Goal: Task Accomplishment & Management: Use online tool/utility

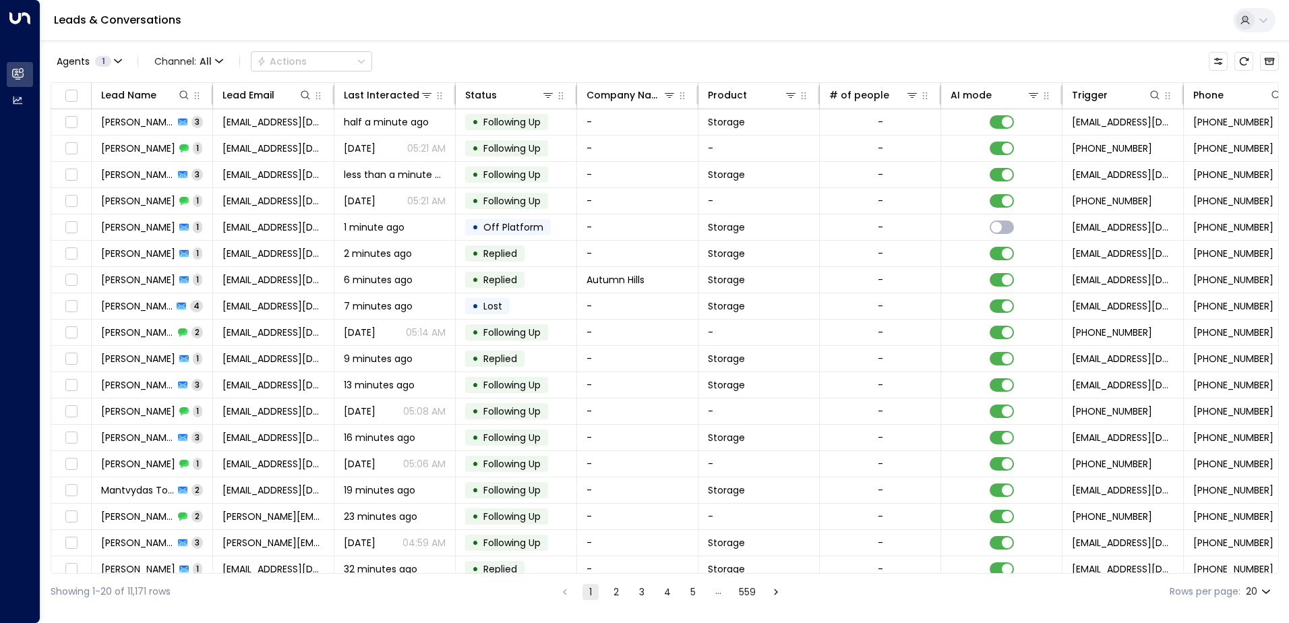
scroll to position [0, 275]
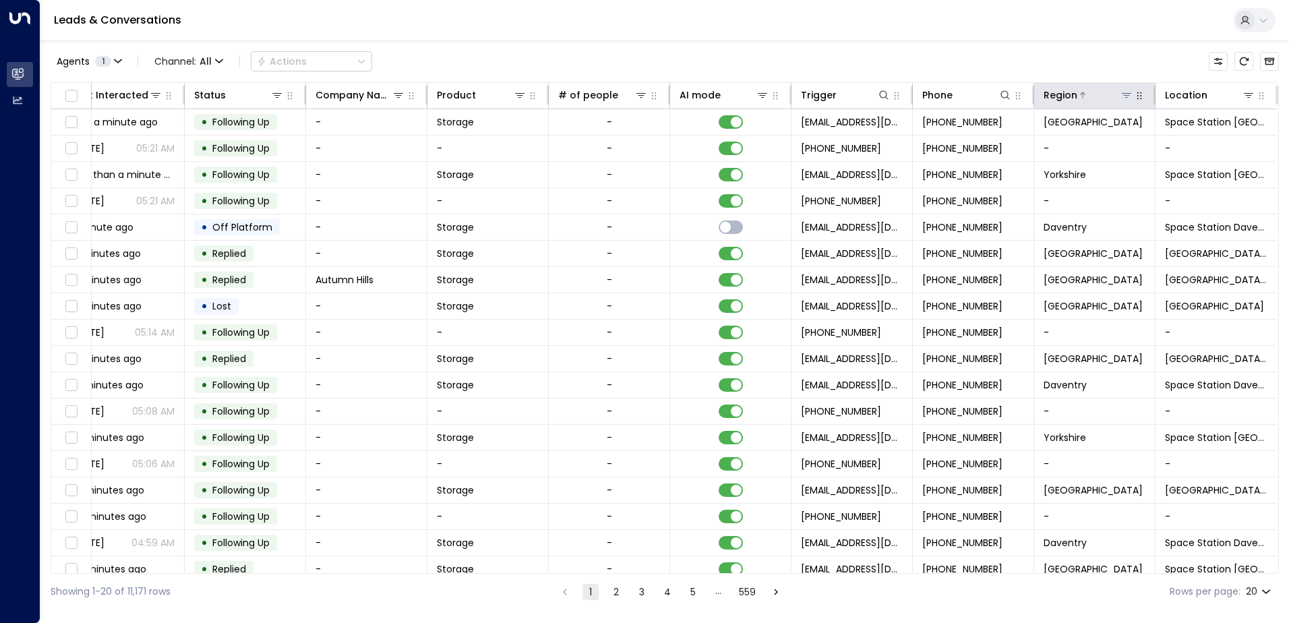
click at [1115, 96] on div at bounding box center [1106, 94] width 56 height 13
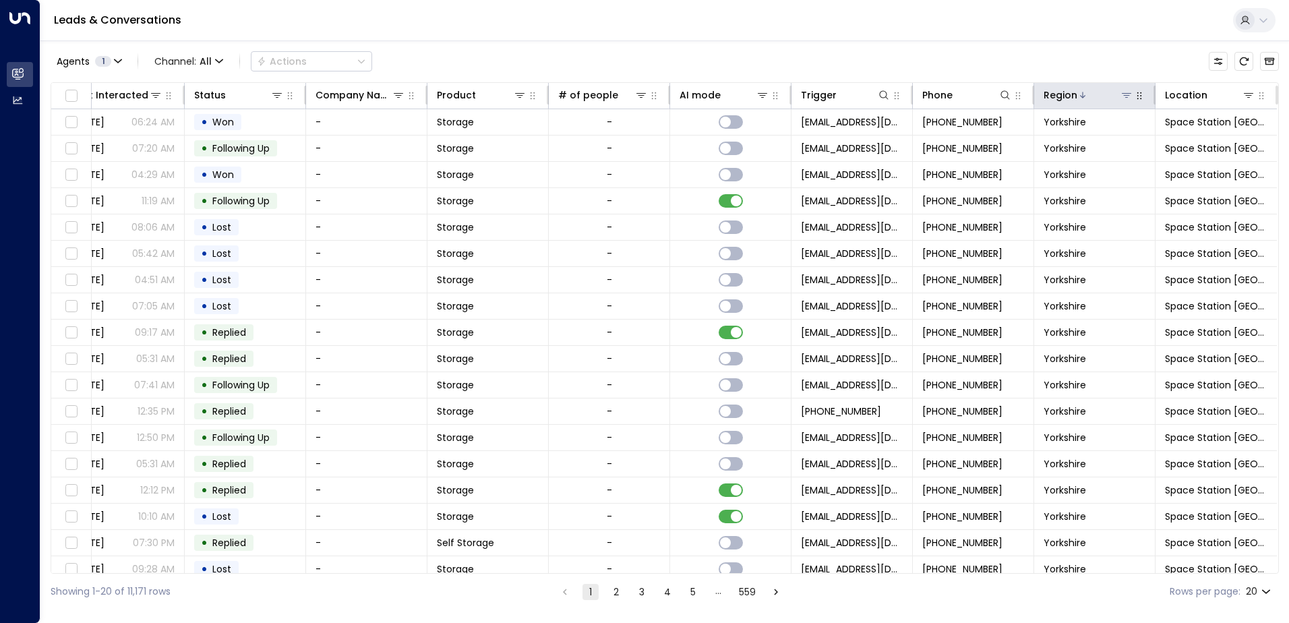
click at [1128, 96] on icon at bounding box center [1127, 95] width 11 height 11
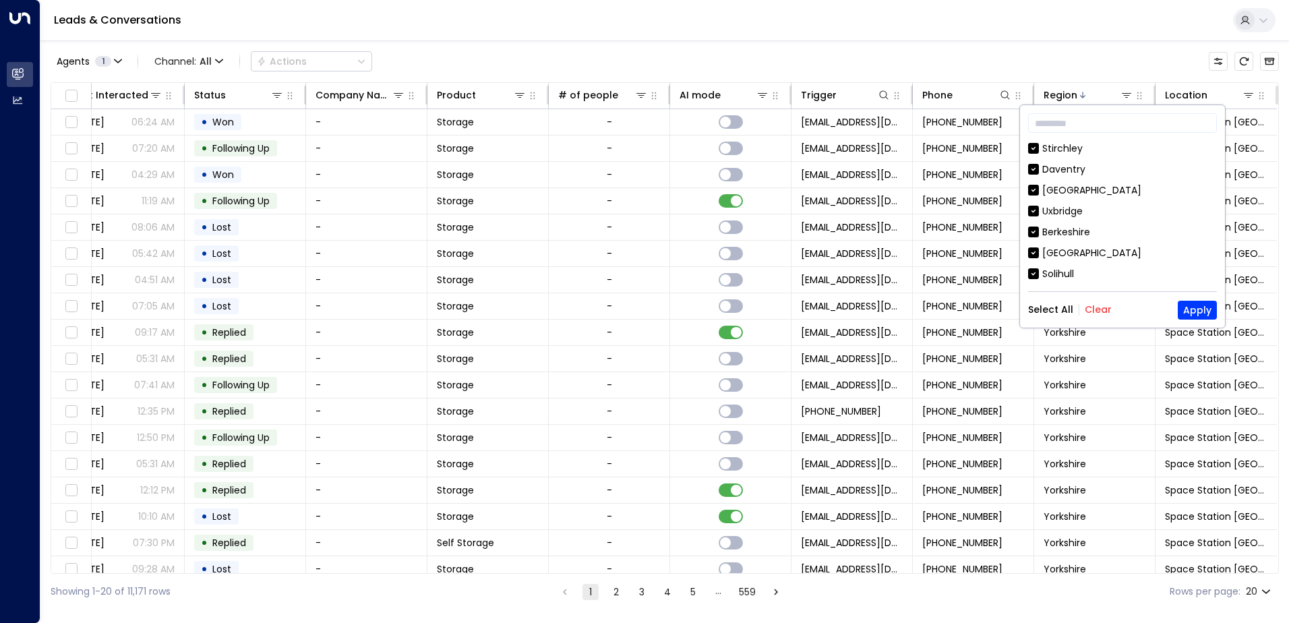
click at [1092, 306] on button "Clear" at bounding box center [1098, 309] width 27 height 11
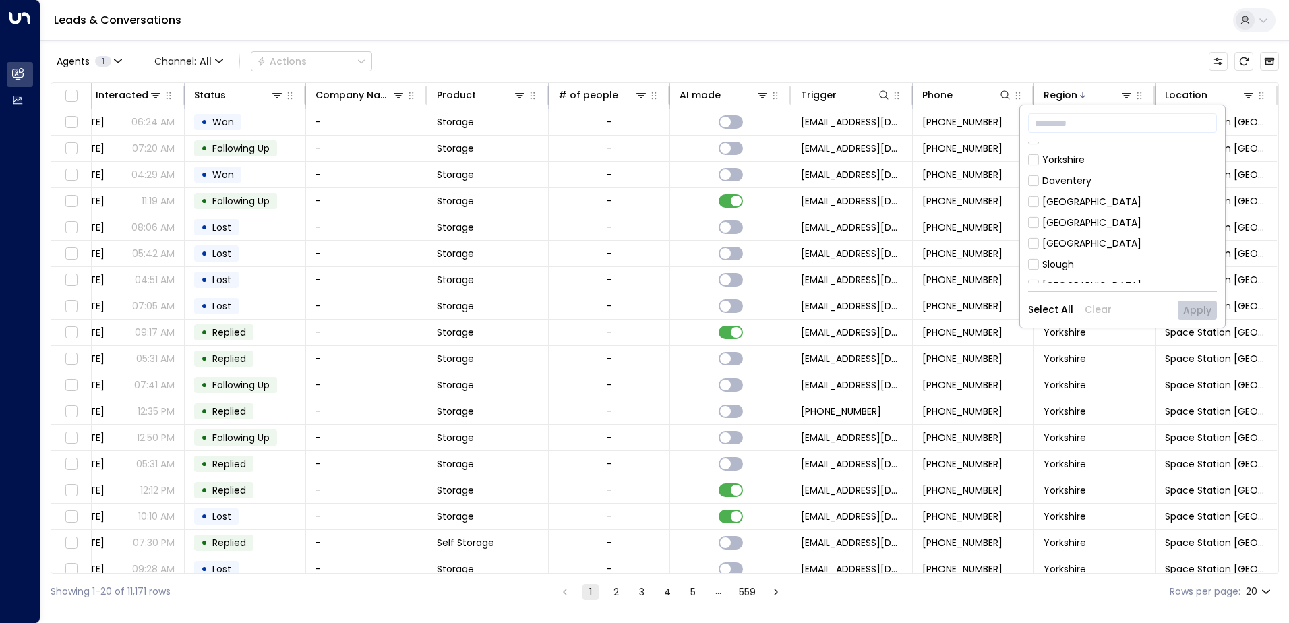
scroll to position [202, 0]
click at [1077, 159] on div "[GEOGRAPHIC_DATA]" at bounding box center [1092, 155] width 99 height 14
click at [1193, 313] on button "Apply" at bounding box center [1197, 310] width 39 height 19
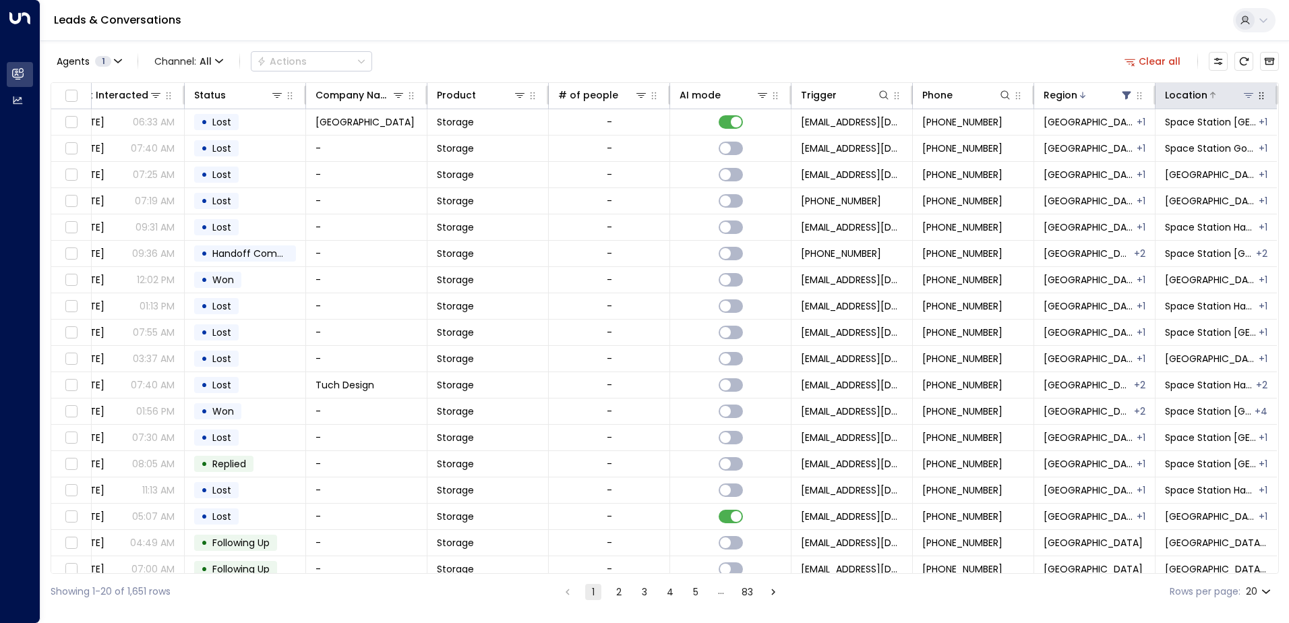
click at [1248, 97] on icon at bounding box center [1249, 95] width 11 height 11
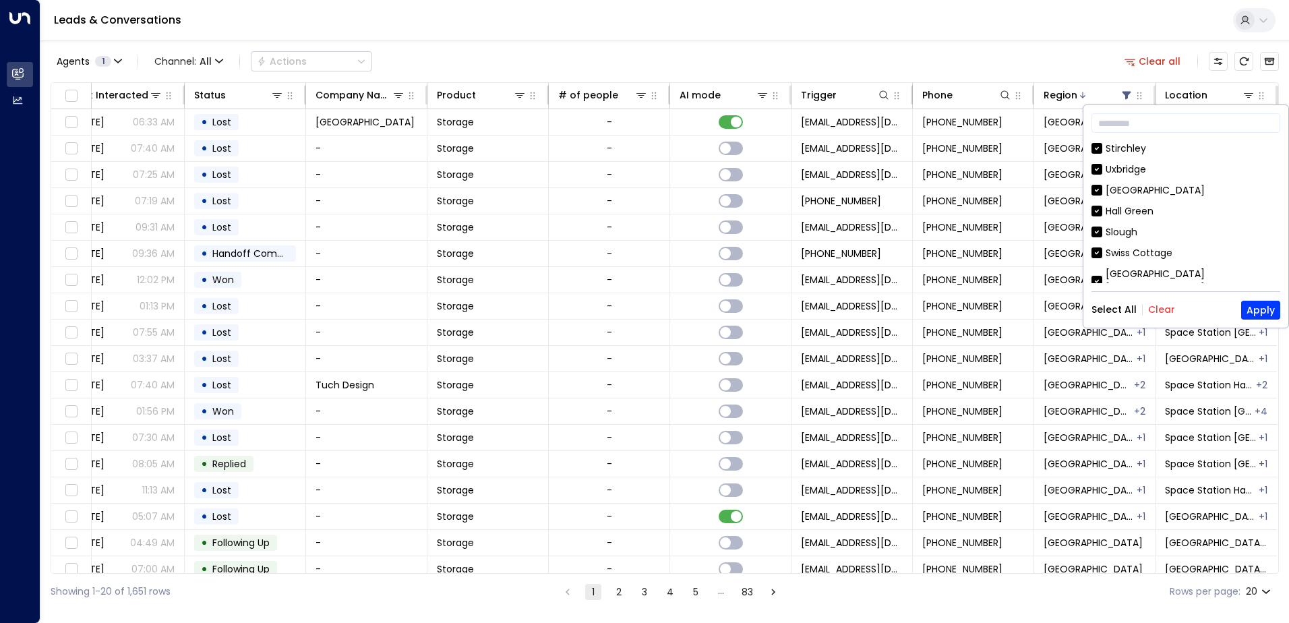
click at [1160, 304] on button "Clear" at bounding box center [1162, 309] width 27 height 11
click at [1125, 150] on div "Stirchley" at bounding box center [1126, 149] width 40 height 14
click at [1279, 308] on button "Apply" at bounding box center [1261, 310] width 39 height 19
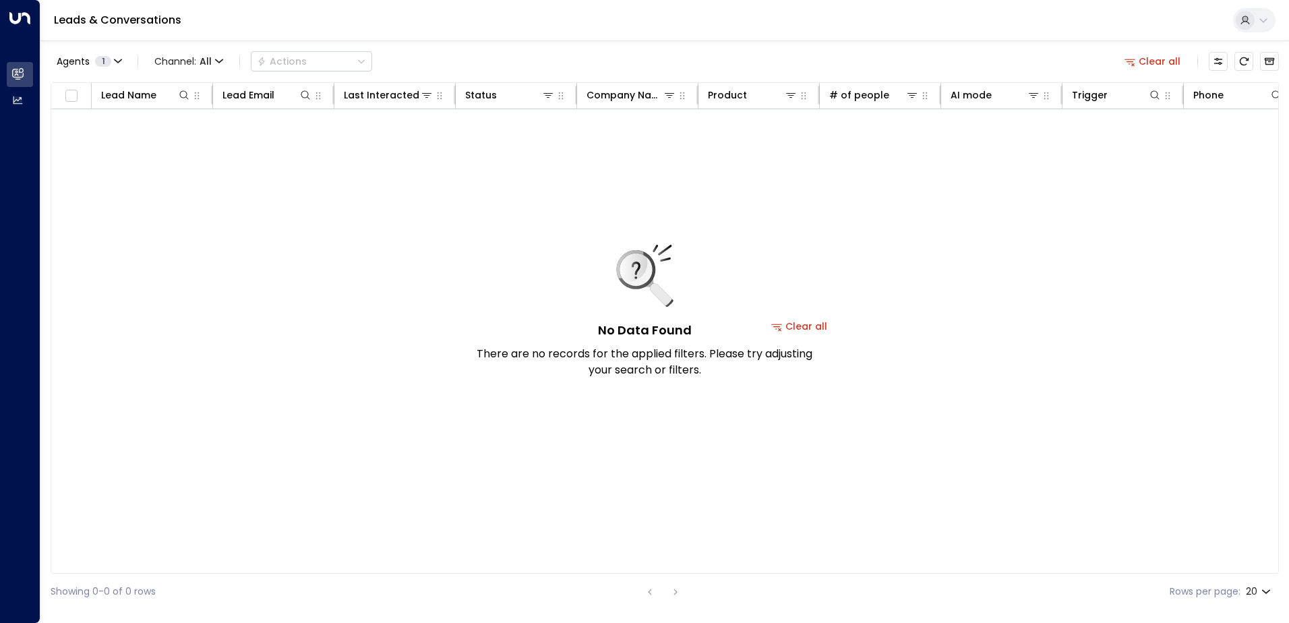
scroll to position [0, 271]
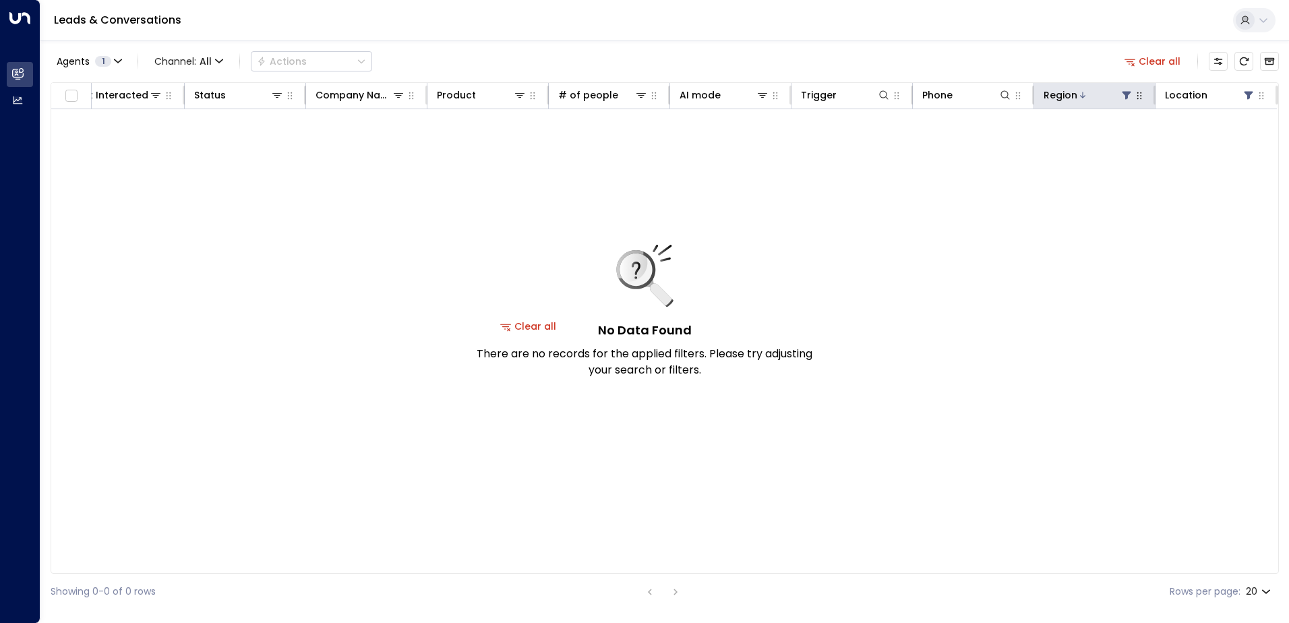
click at [1111, 97] on div at bounding box center [1106, 94] width 56 height 13
click at [1157, 65] on button "Clear all" at bounding box center [1153, 61] width 67 height 19
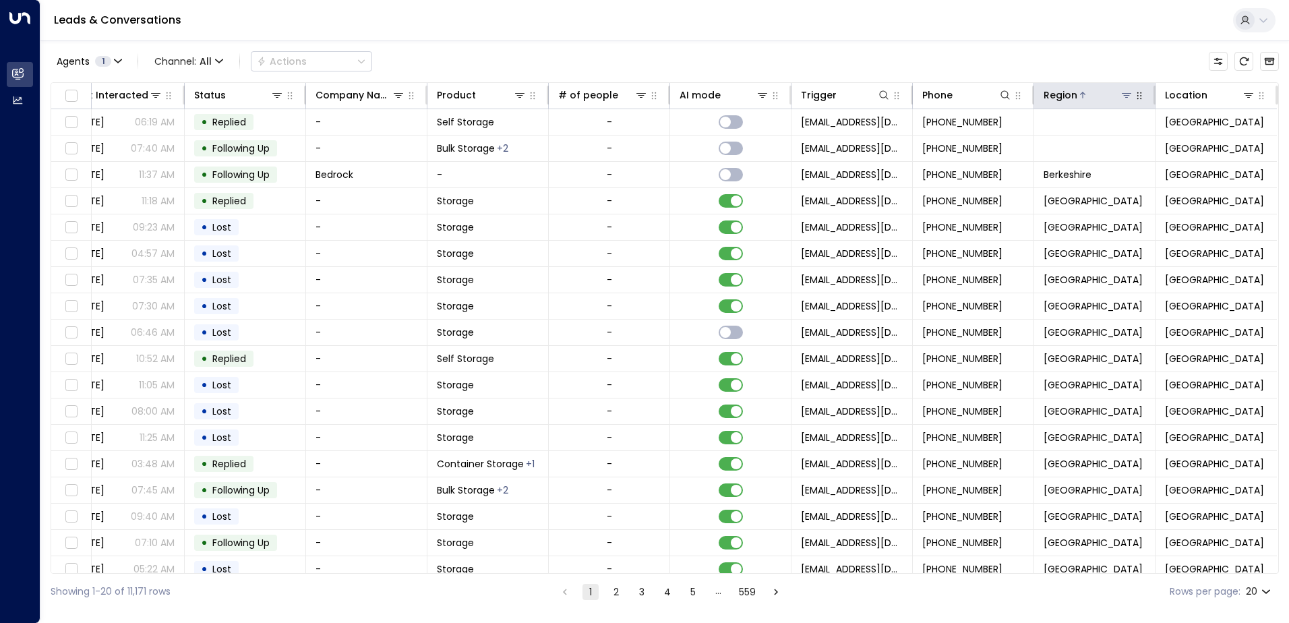
click at [1128, 93] on icon at bounding box center [1126, 95] width 9 height 5
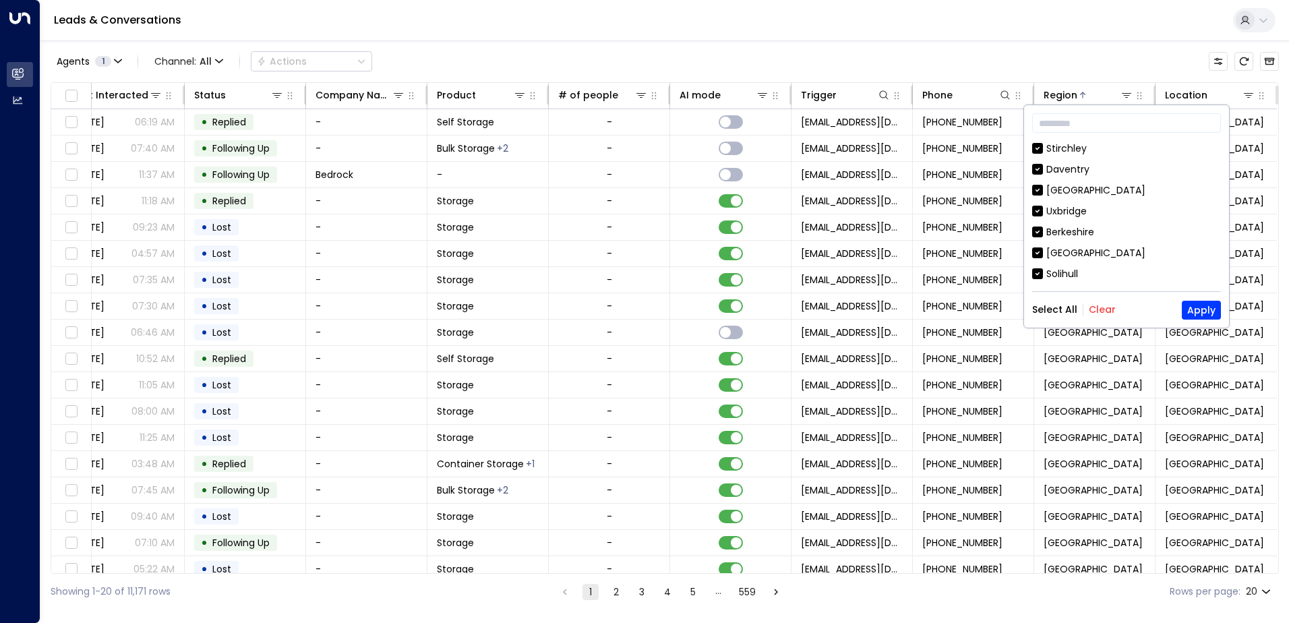
click at [1104, 308] on button "Clear" at bounding box center [1102, 309] width 27 height 11
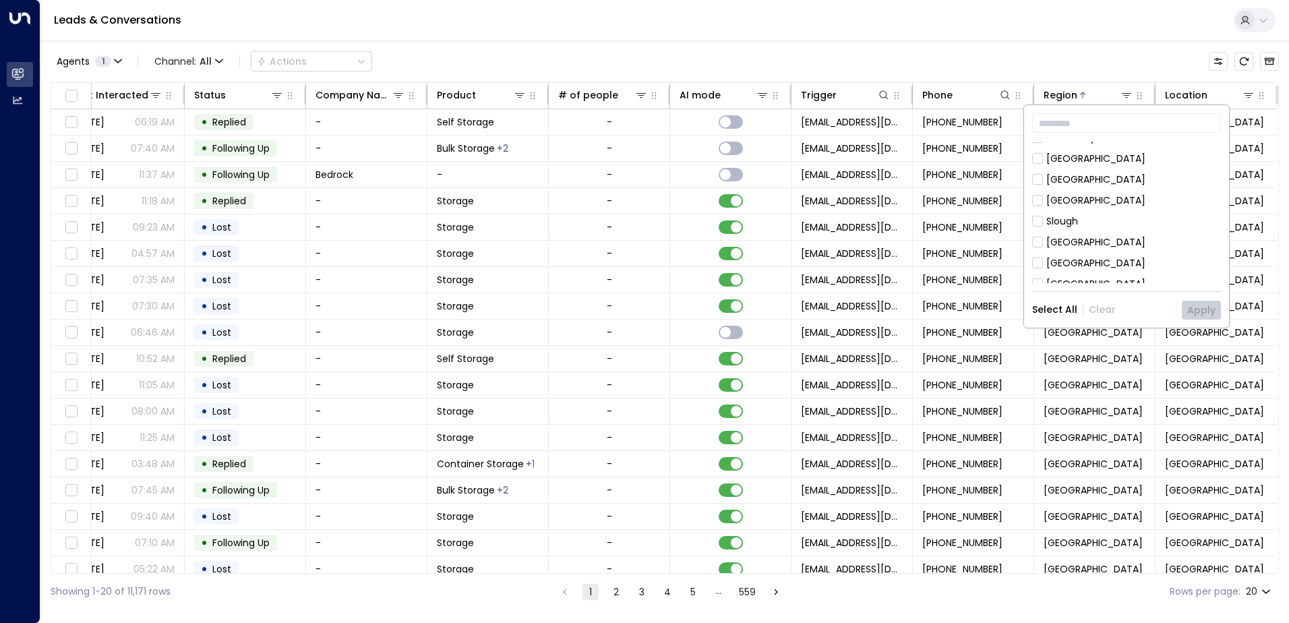
scroll to position [202, 0]
click at [1076, 152] on div "[GEOGRAPHIC_DATA]" at bounding box center [1096, 155] width 99 height 14
click at [1206, 306] on button "Apply" at bounding box center [1201, 310] width 39 height 19
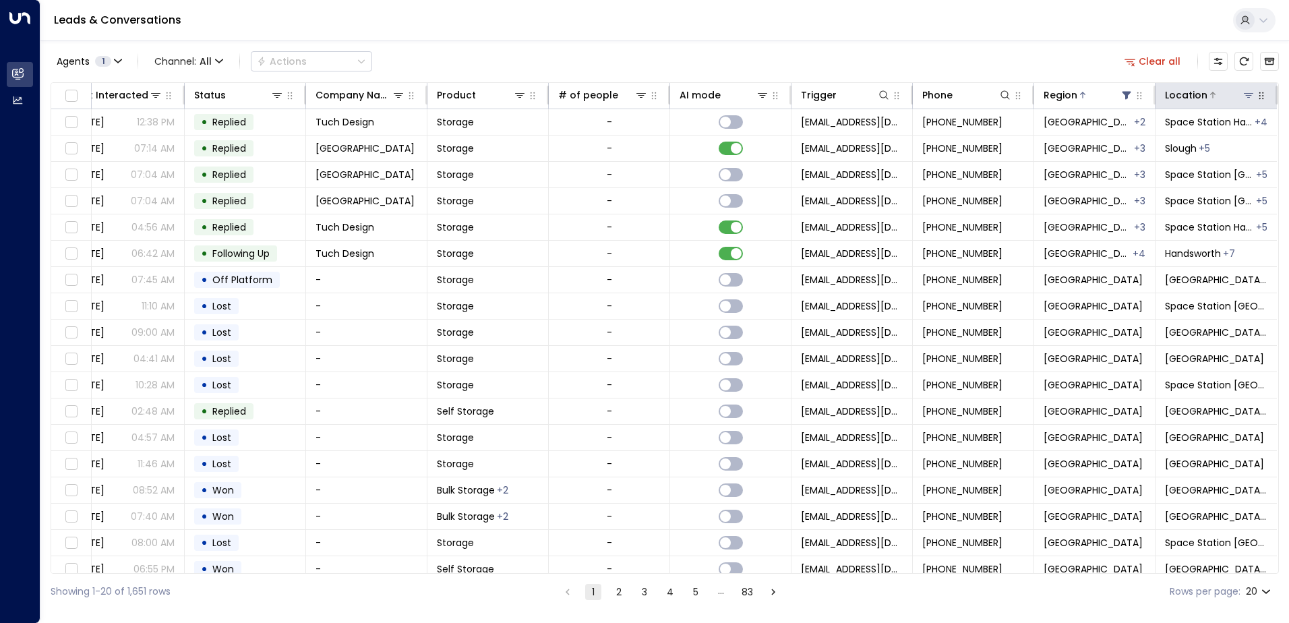
click at [1245, 96] on icon at bounding box center [1249, 95] width 11 height 11
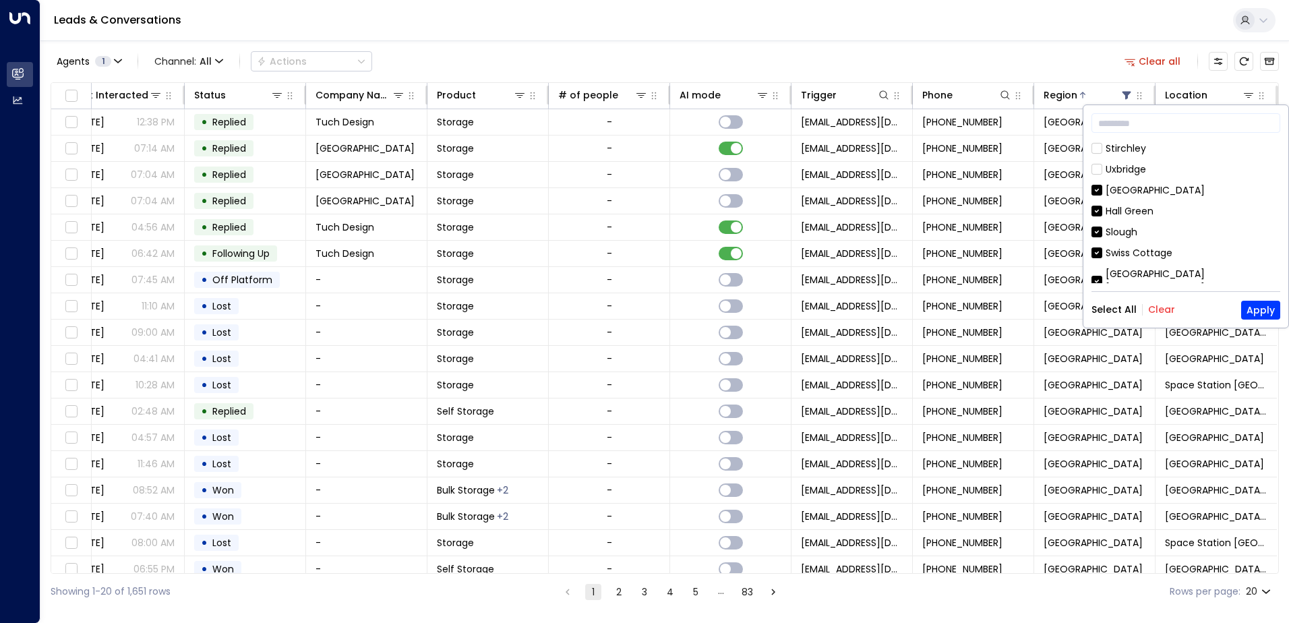
click at [1157, 305] on button "Clear" at bounding box center [1162, 309] width 27 height 11
click at [1141, 146] on div "Stirchley" at bounding box center [1126, 149] width 40 height 14
click at [1263, 302] on button "Apply" at bounding box center [1261, 310] width 39 height 19
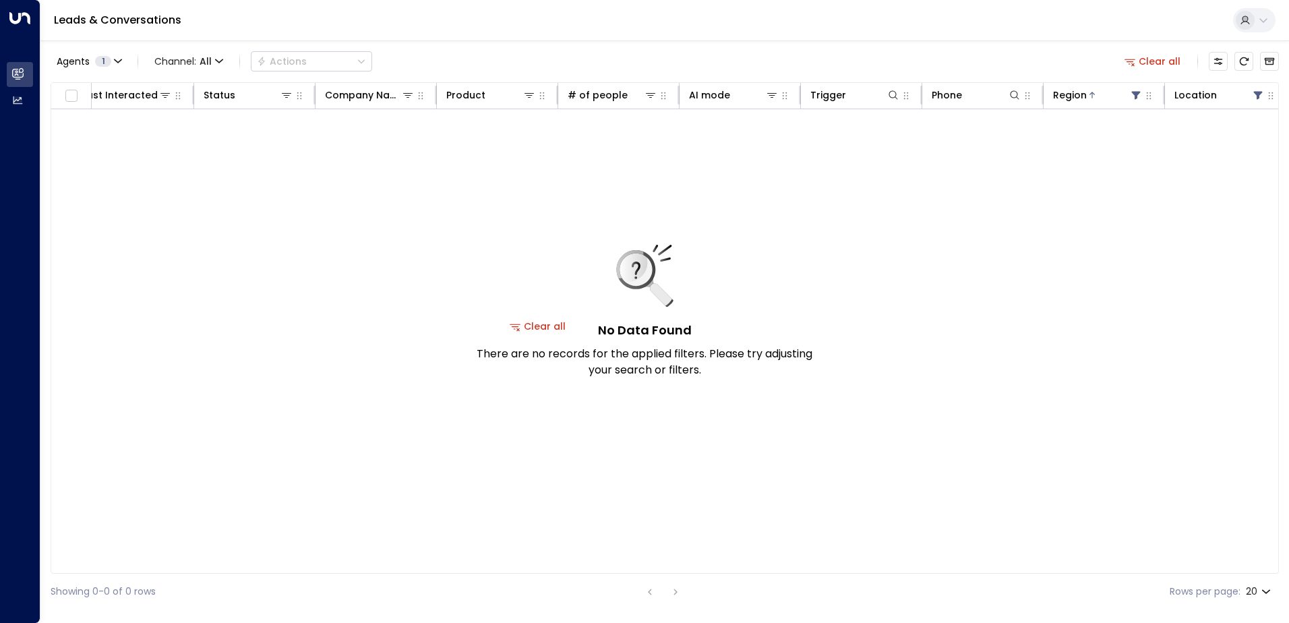
scroll to position [0, 271]
click at [1157, 53] on button "Clear all" at bounding box center [1153, 61] width 67 height 19
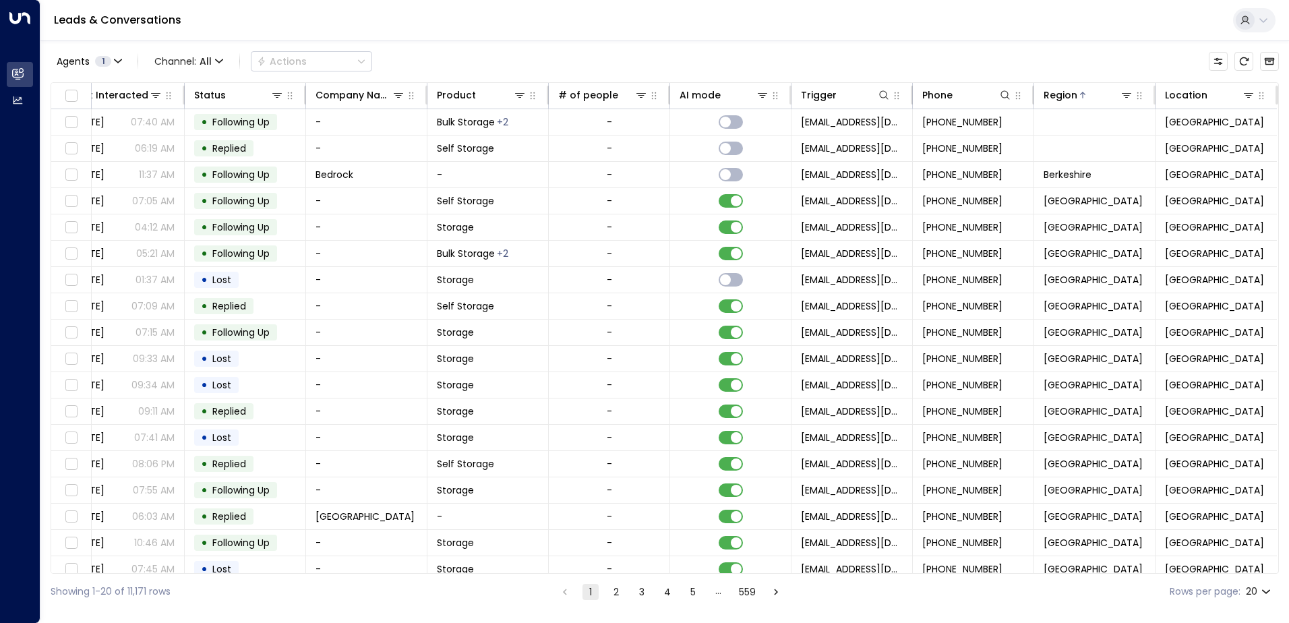
scroll to position [0, 275]
click at [1244, 96] on icon at bounding box center [1248, 95] width 9 height 5
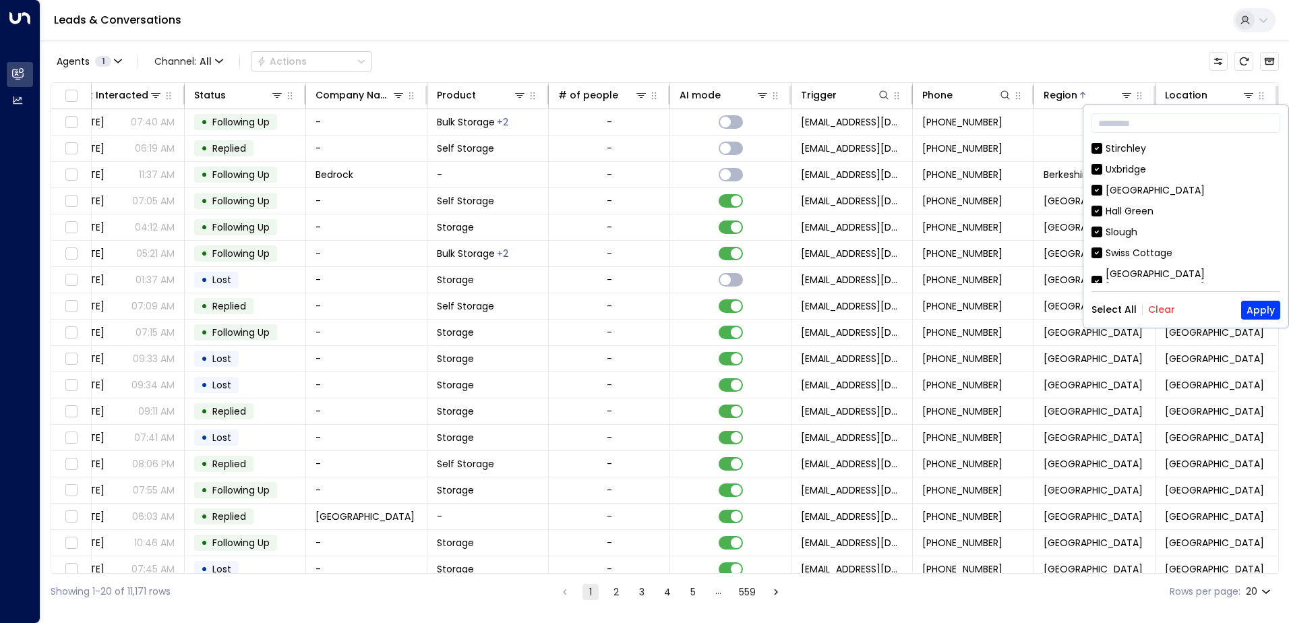
click at [1155, 309] on button "Clear" at bounding box center [1162, 309] width 27 height 11
click at [1117, 151] on div "Stirchley" at bounding box center [1126, 149] width 40 height 14
click at [1264, 314] on button "Apply" at bounding box center [1261, 310] width 39 height 19
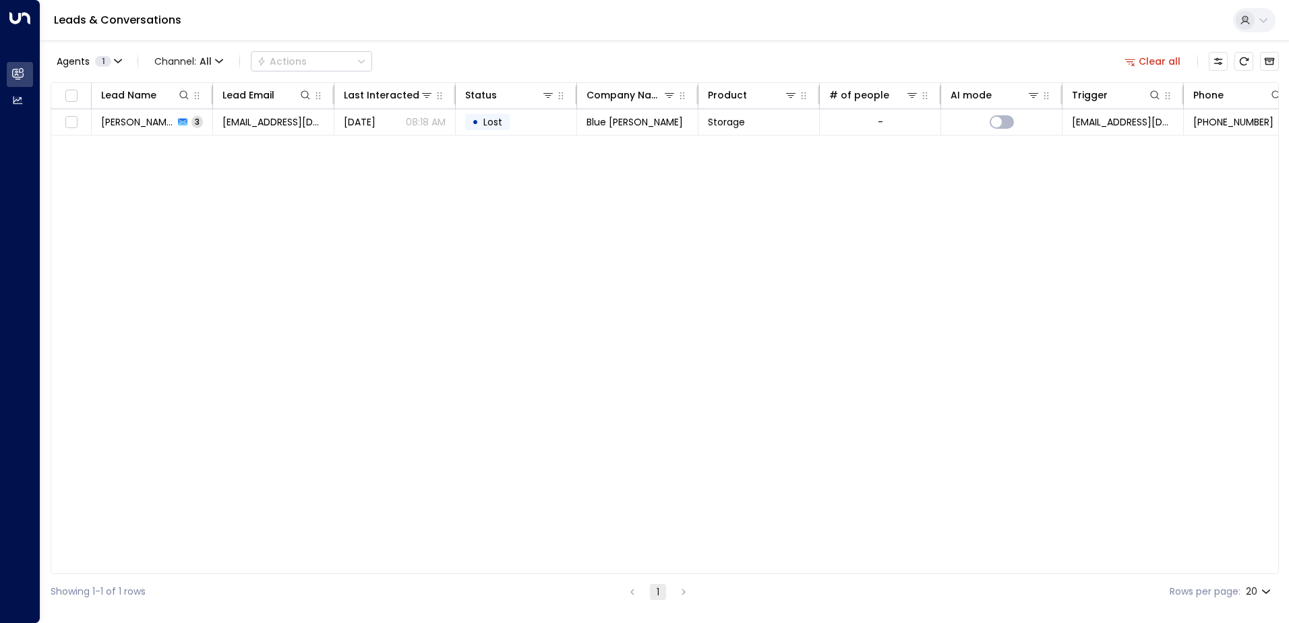
scroll to position [0, 271]
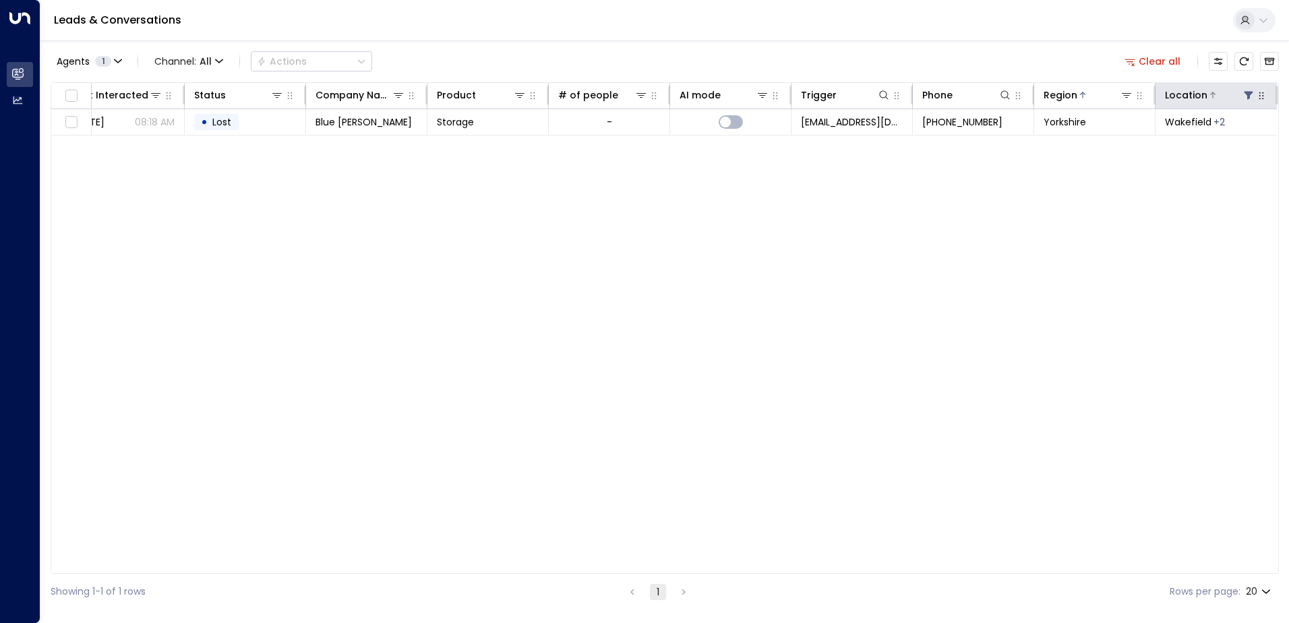
click at [1247, 90] on icon at bounding box center [1249, 95] width 11 height 11
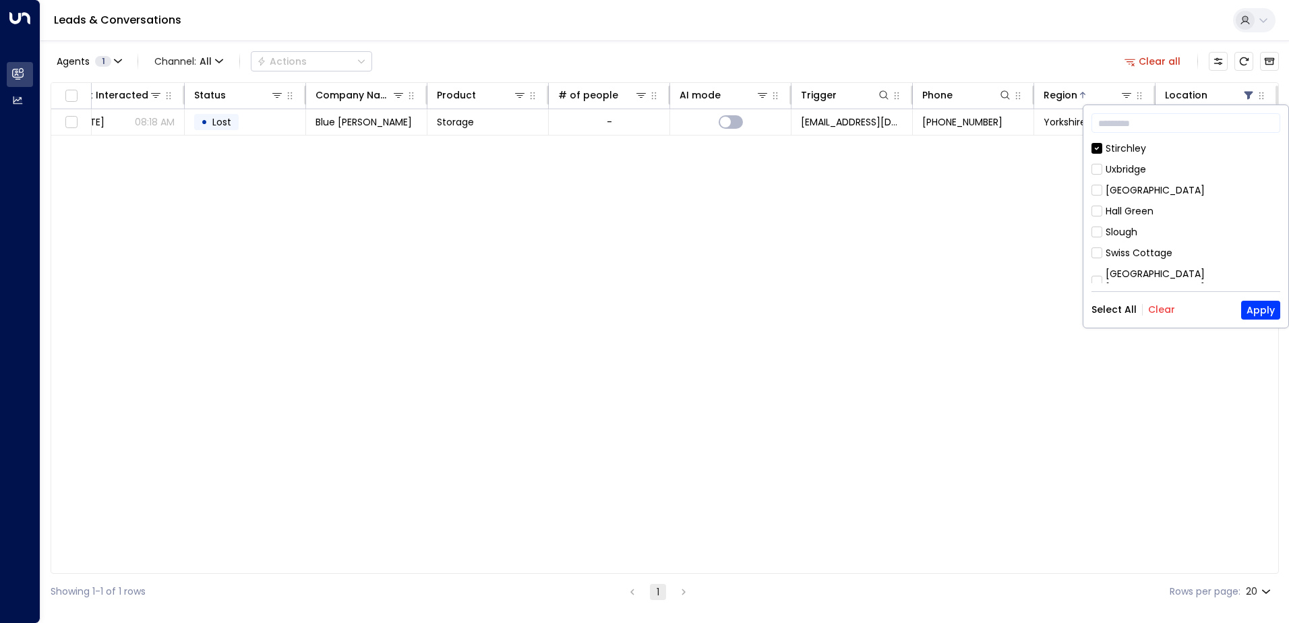
click at [1152, 311] on button "Clear" at bounding box center [1162, 309] width 27 height 11
click at [1115, 310] on button "Select All" at bounding box center [1114, 309] width 45 height 11
click at [1263, 309] on button "Apply" at bounding box center [1261, 310] width 39 height 19
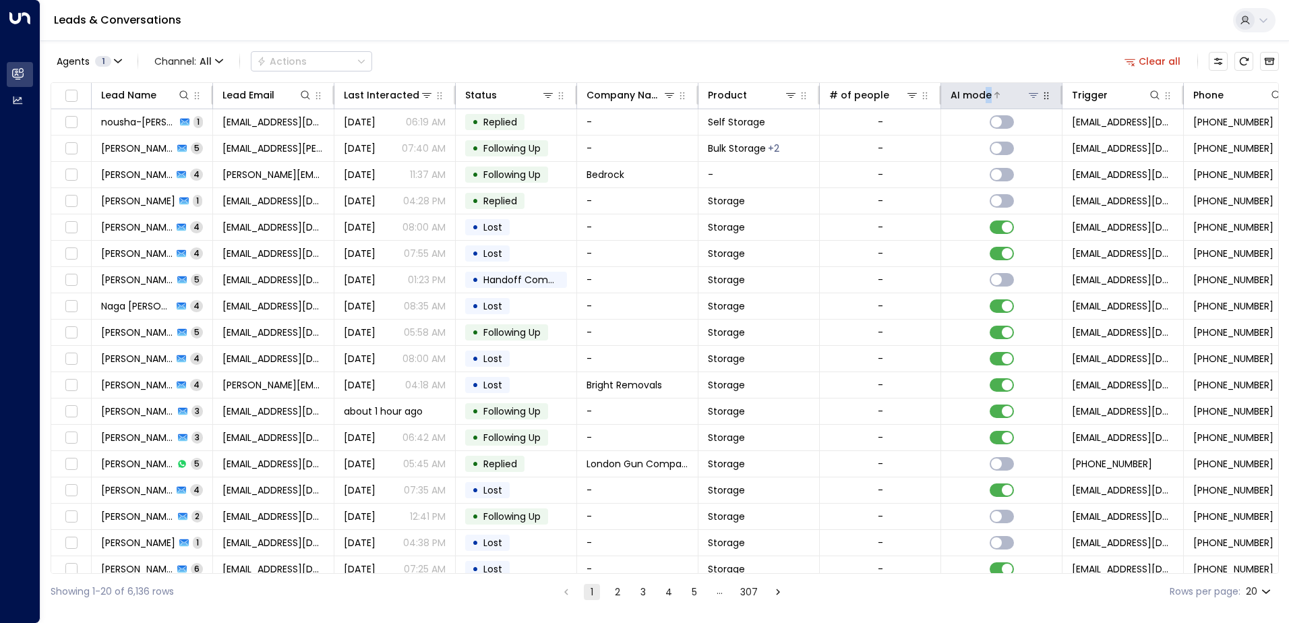
click at [988, 89] on div "AI mode" at bounding box center [971, 95] width 41 height 16
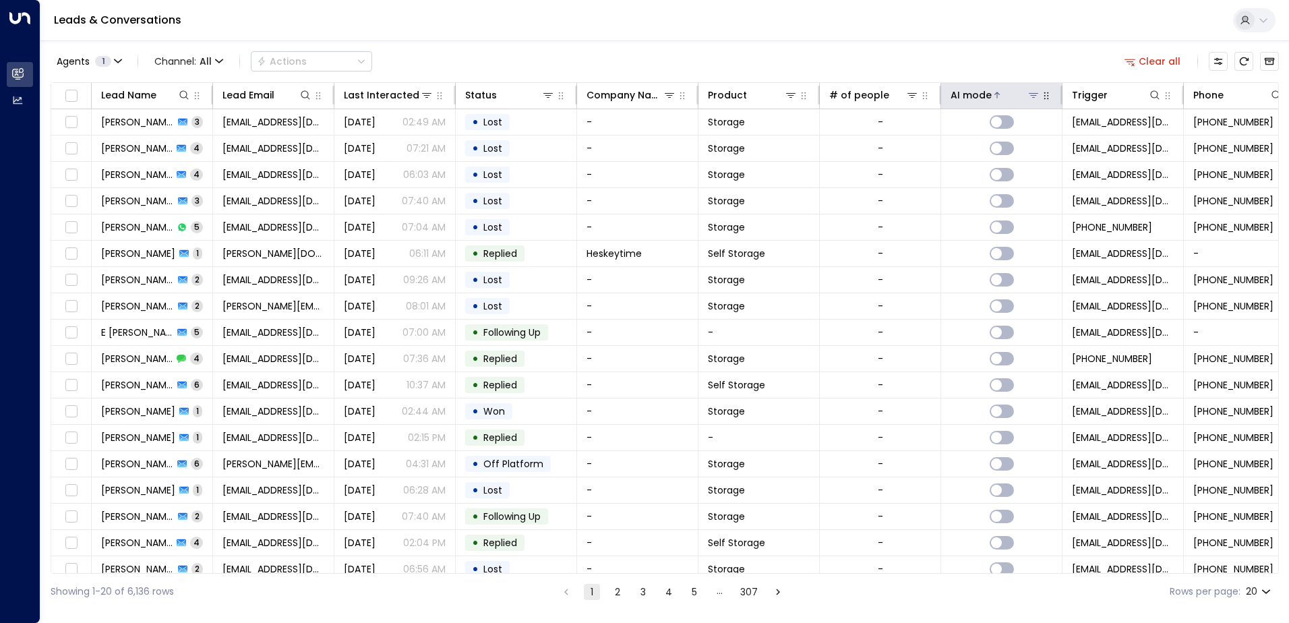
drag, startPoint x: 988, startPoint y: 89, endPoint x: 970, endPoint y: 94, distance: 18.2
click at [970, 94] on div "AI mode" at bounding box center [971, 95] width 41 height 16
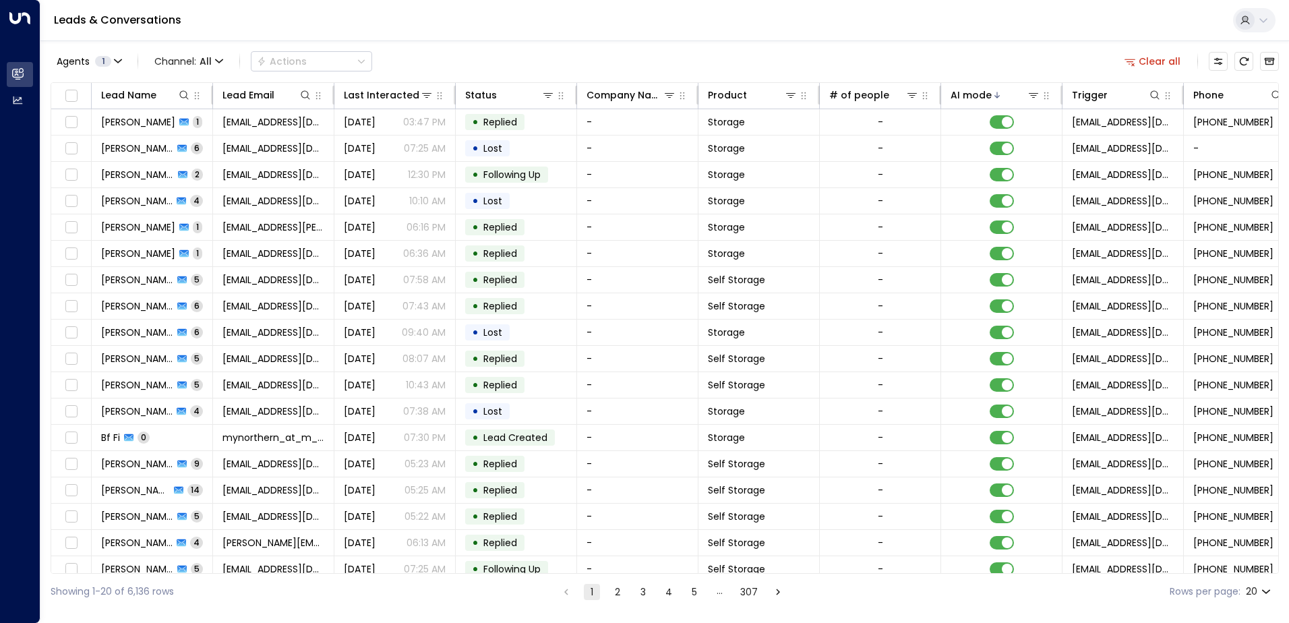
scroll to position [0, 275]
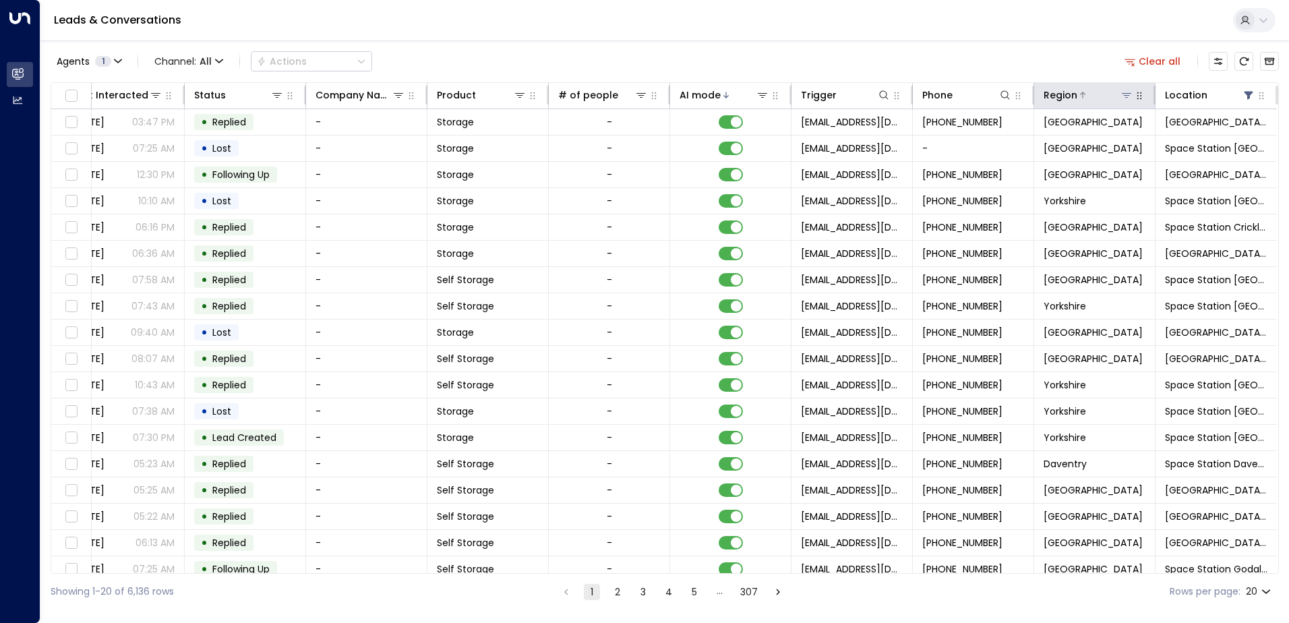
click at [1122, 93] on icon at bounding box center [1126, 95] width 9 height 5
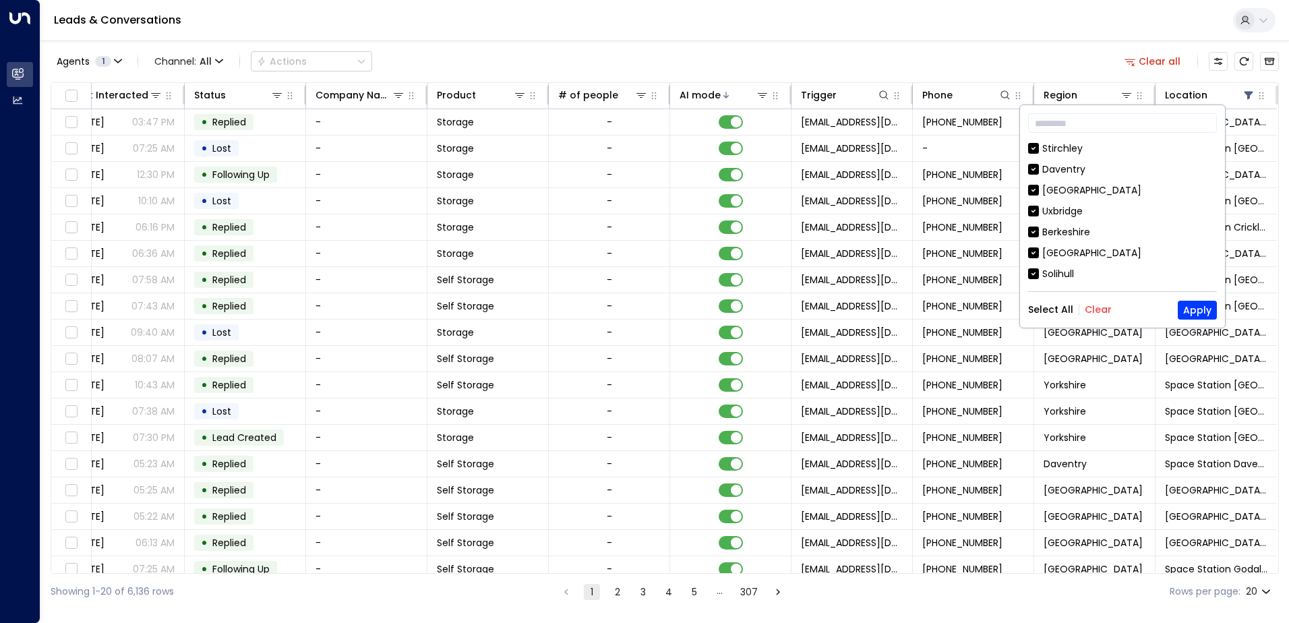
click at [1089, 310] on button "Clear" at bounding box center [1098, 309] width 27 height 11
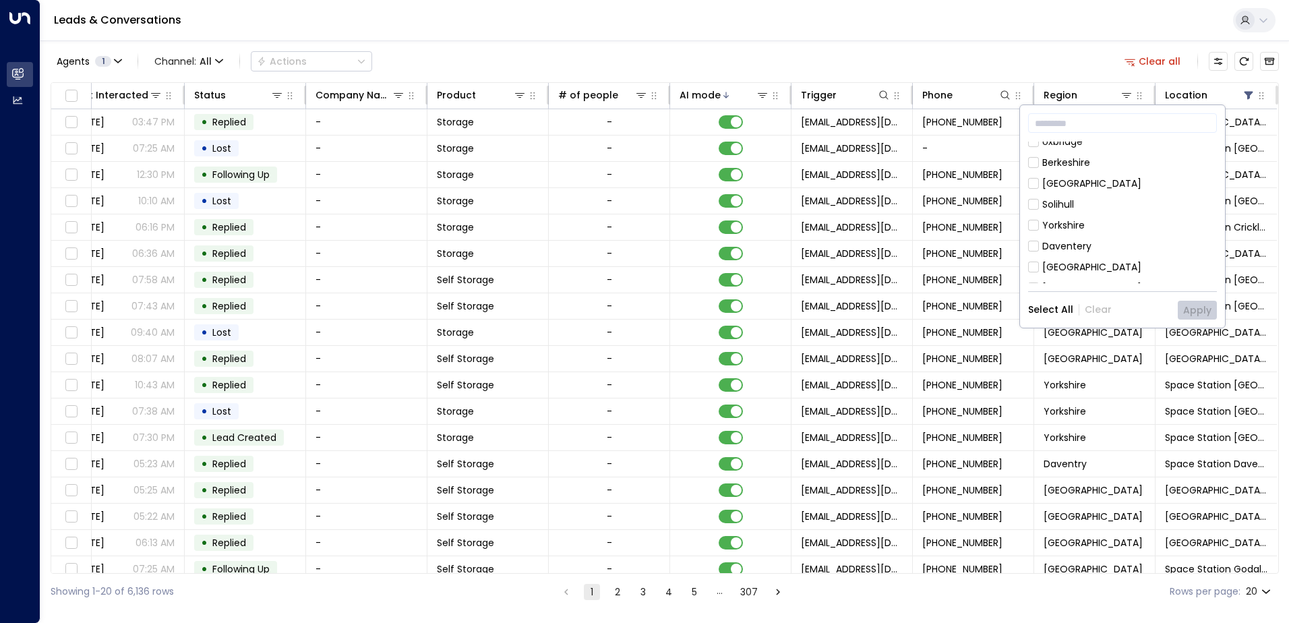
scroll to position [135, 0]
click at [1066, 219] on div "[GEOGRAPHIC_DATA]" at bounding box center [1092, 223] width 99 height 14
click at [1196, 306] on button "Apply" at bounding box center [1197, 310] width 39 height 19
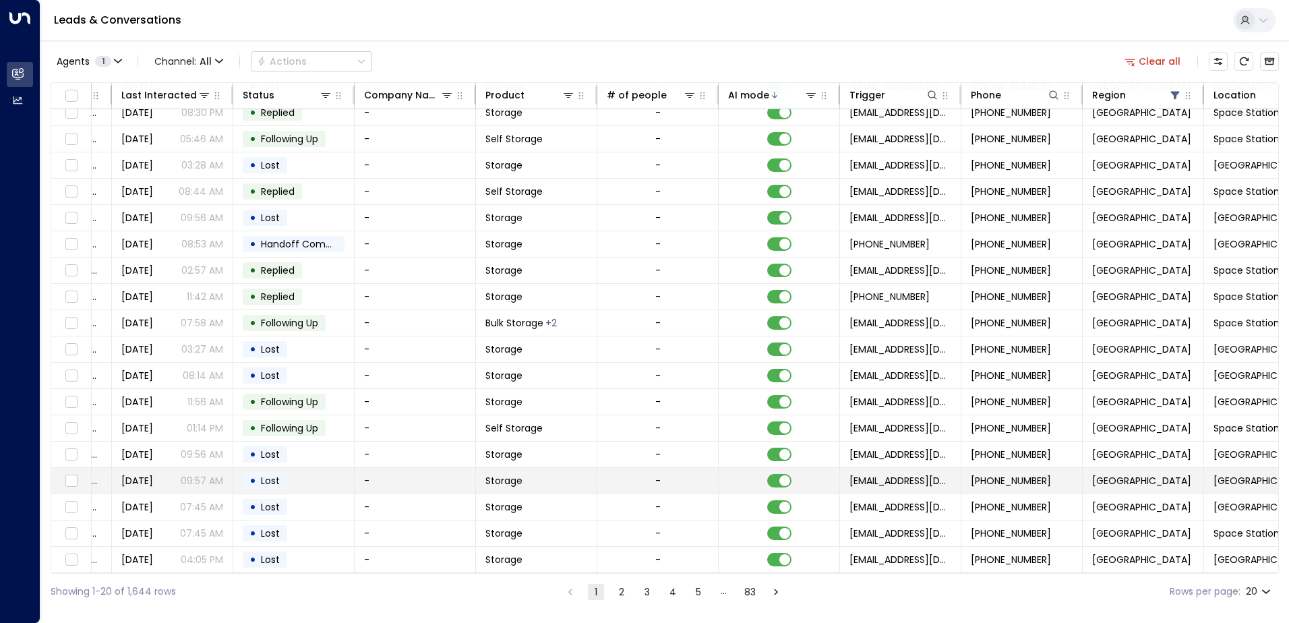
scroll to position [66, 224]
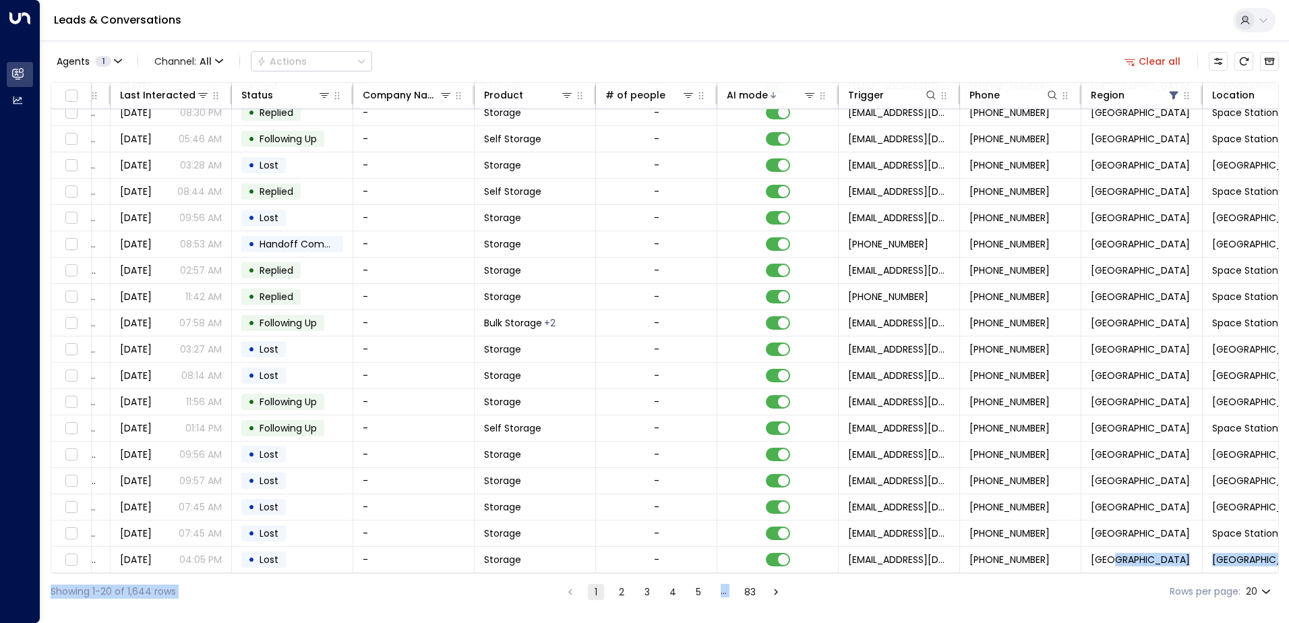
drag, startPoint x: 1025, startPoint y: 574, endPoint x: 1109, endPoint y: 571, distance: 83.7
click at [1109, 571] on div "Agents 1 Channel: All Actions Clear all Lead Name Lead Email Last Interacted St…" at bounding box center [665, 324] width 1229 height 569
drag, startPoint x: 1109, startPoint y: 571, endPoint x: 1086, endPoint y: 593, distance: 32.0
click at [1089, 605] on div "Showing 1-20 of 1,644 rows 1 2 3 4 5 … 83 Rows per page: 20 **" at bounding box center [665, 592] width 1229 height 36
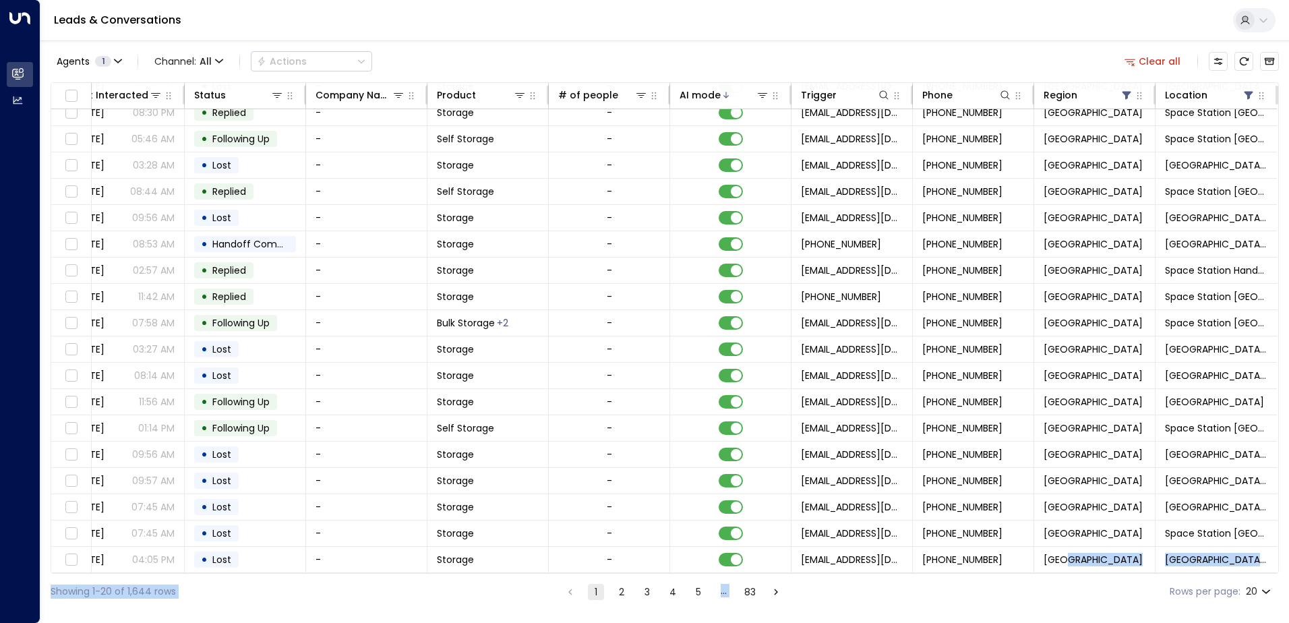
click at [622, 589] on button "2" at bounding box center [622, 592] width 16 height 16
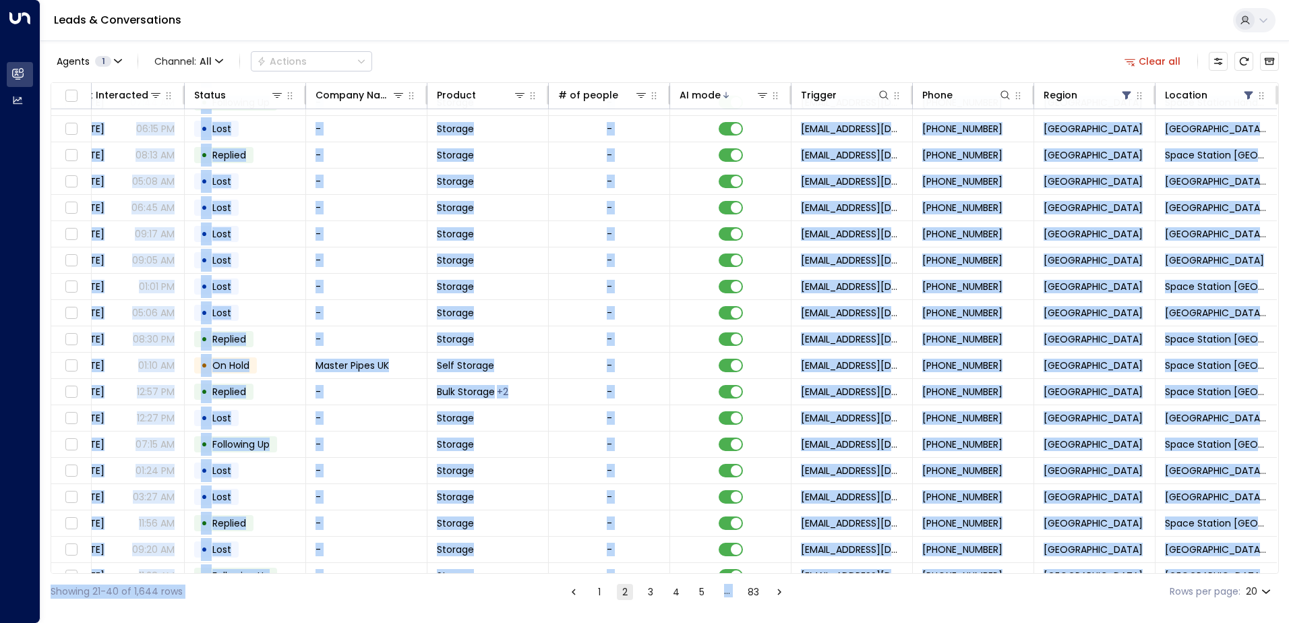
scroll to position [66, 275]
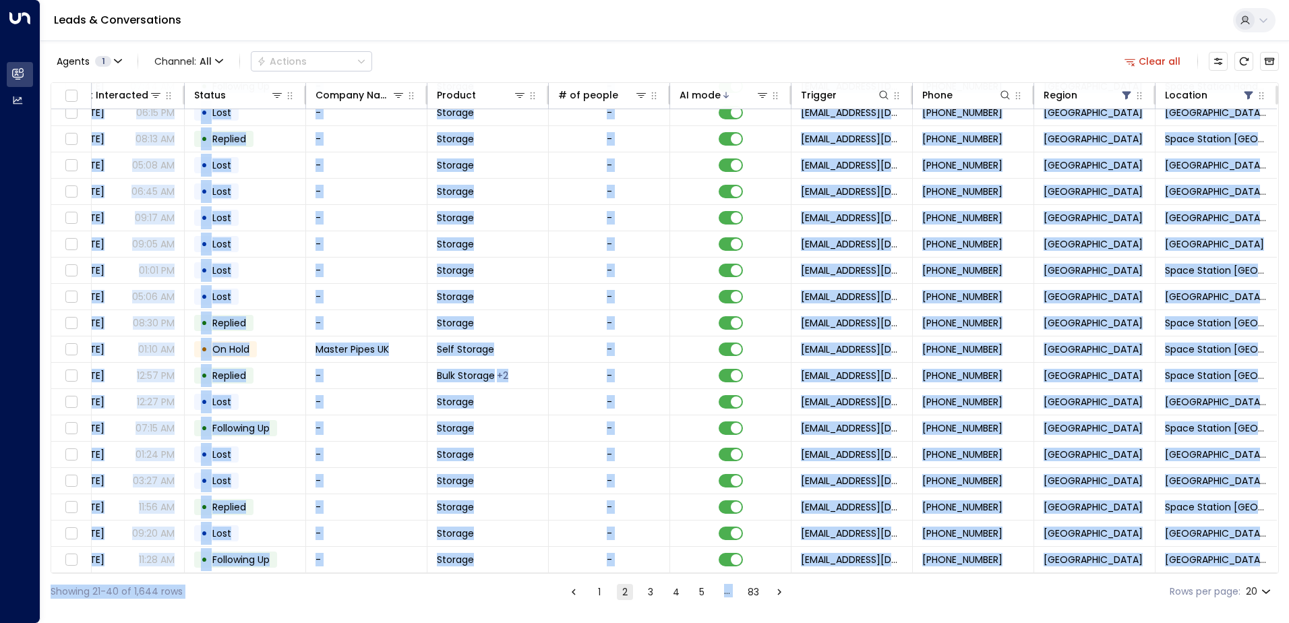
click at [871, 608] on div "Showing 21-40 of 1,644 rows 1 2 3 4 5 … 83 Rows per page: 20 **" at bounding box center [665, 592] width 1229 height 36
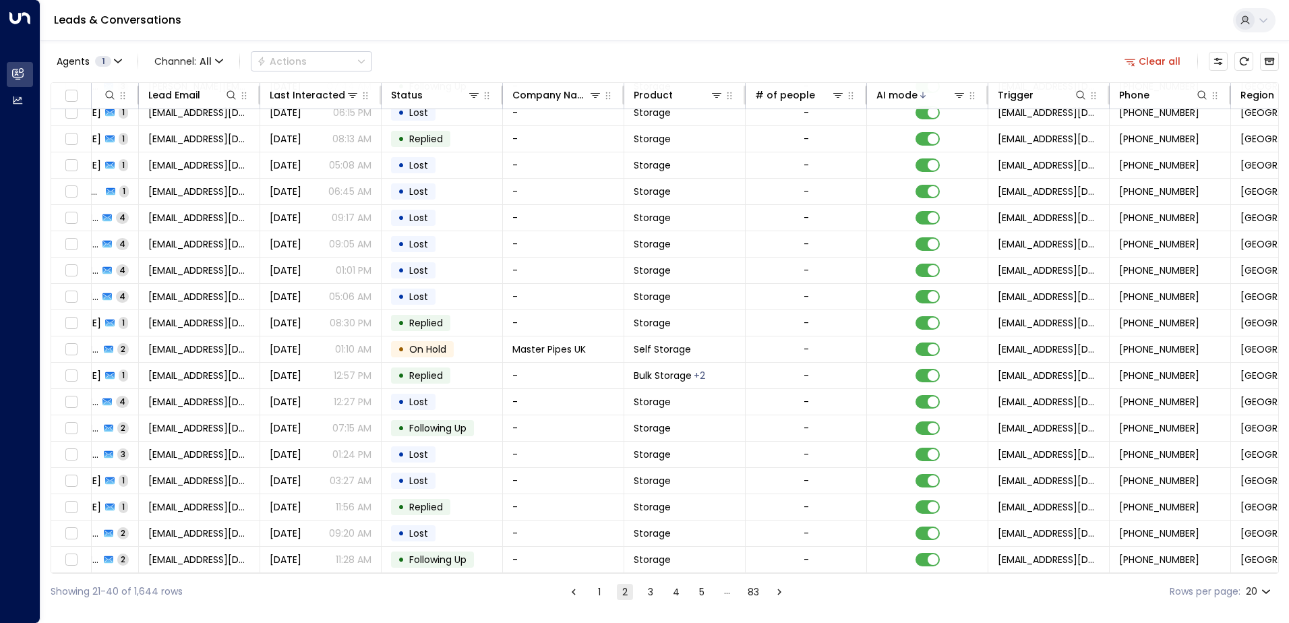
scroll to position [66, 0]
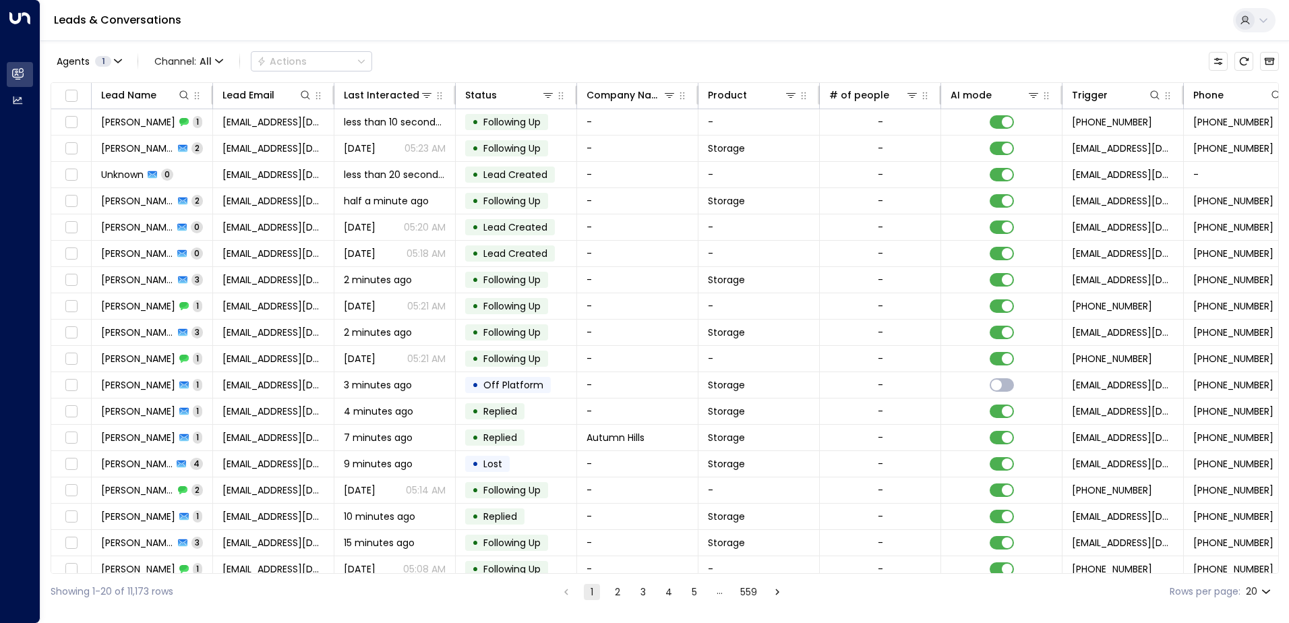
scroll to position [0, 275]
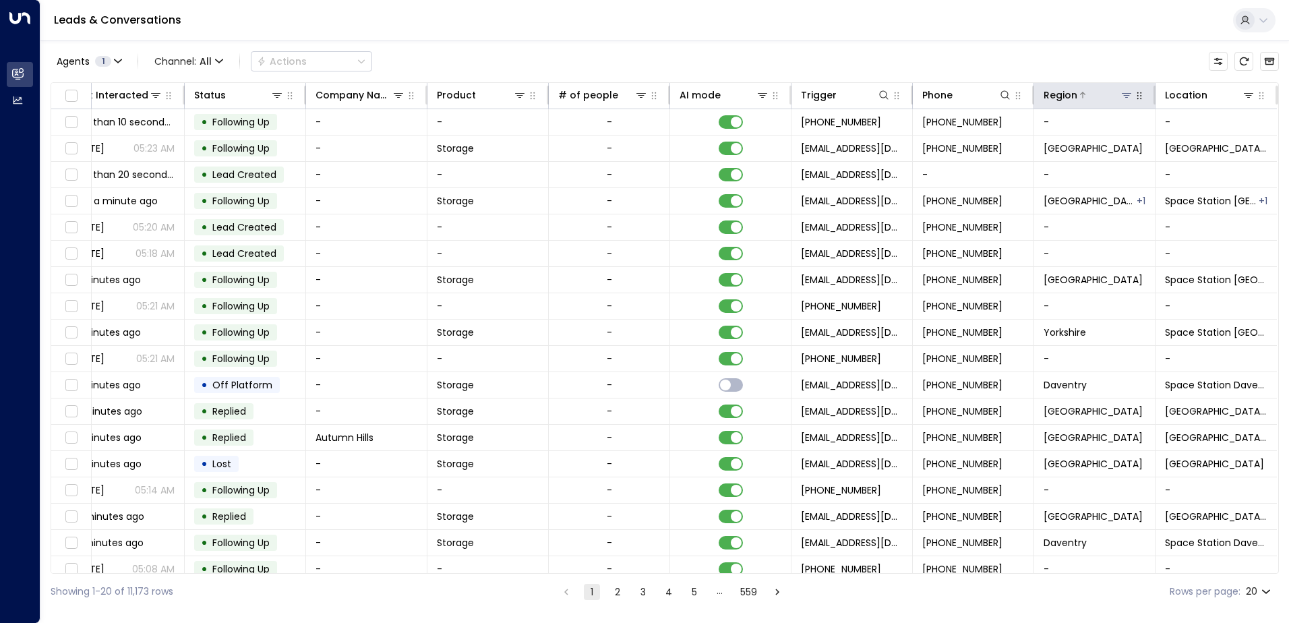
click at [1122, 98] on icon at bounding box center [1126, 95] width 9 height 5
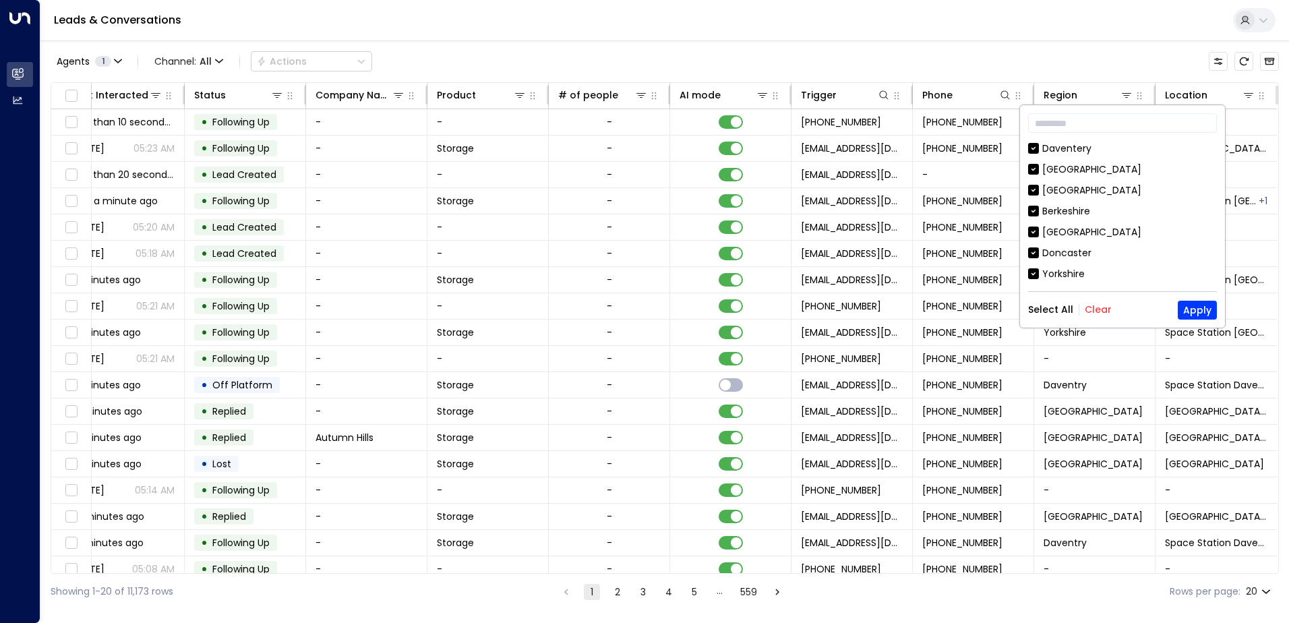
drag, startPoint x: 1093, startPoint y: 310, endPoint x: 1082, endPoint y: 263, distance: 48.4
click at [1093, 308] on button "Clear" at bounding box center [1098, 309] width 27 height 11
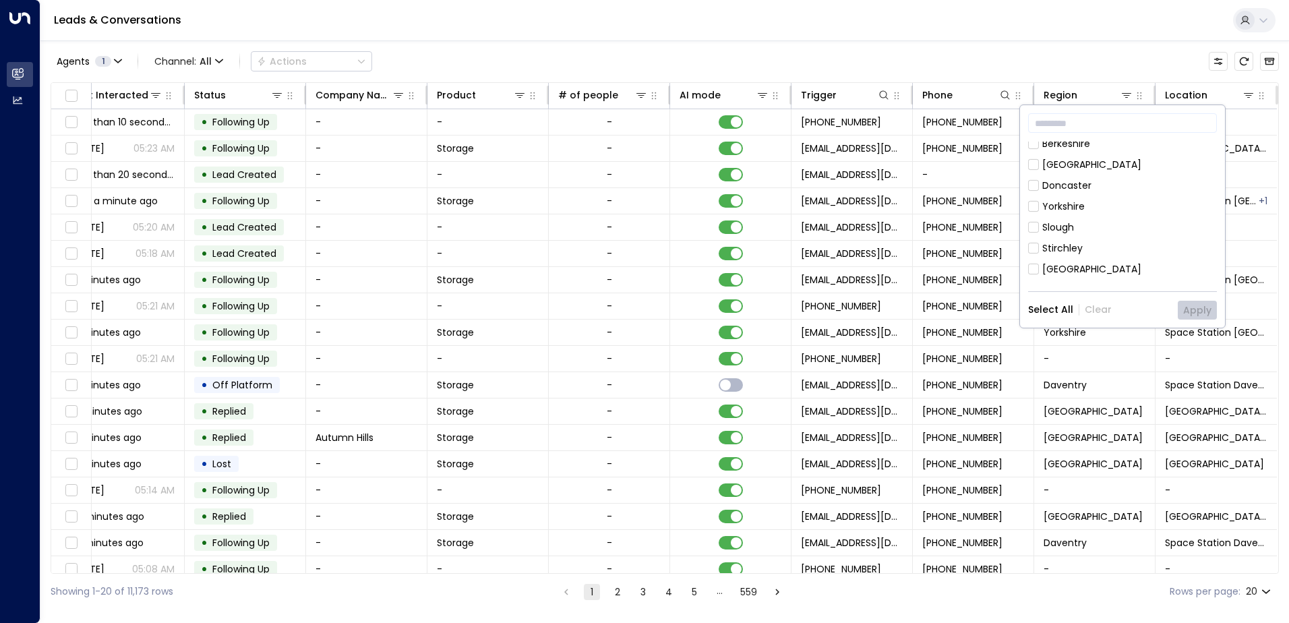
scroll to position [135, 0]
click at [1076, 227] on div "[GEOGRAPHIC_DATA]" at bounding box center [1092, 223] width 99 height 14
click at [1194, 302] on button "Apply" at bounding box center [1197, 310] width 39 height 19
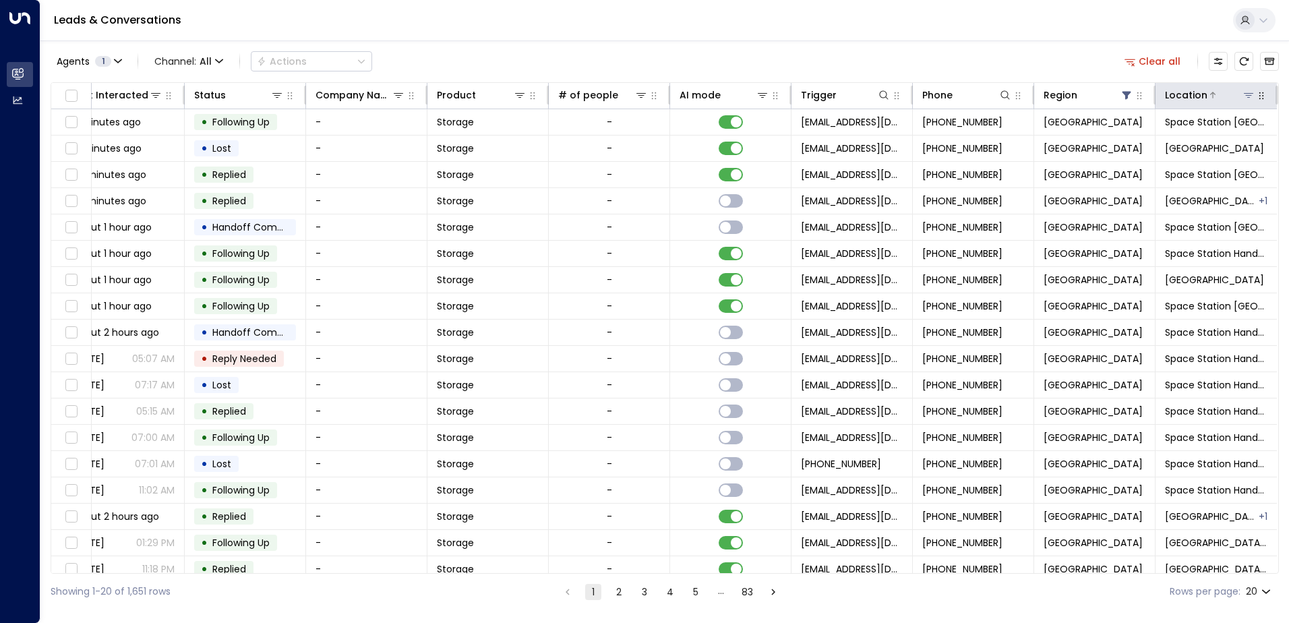
click at [1244, 93] on icon at bounding box center [1248, 95] width 9 height 5
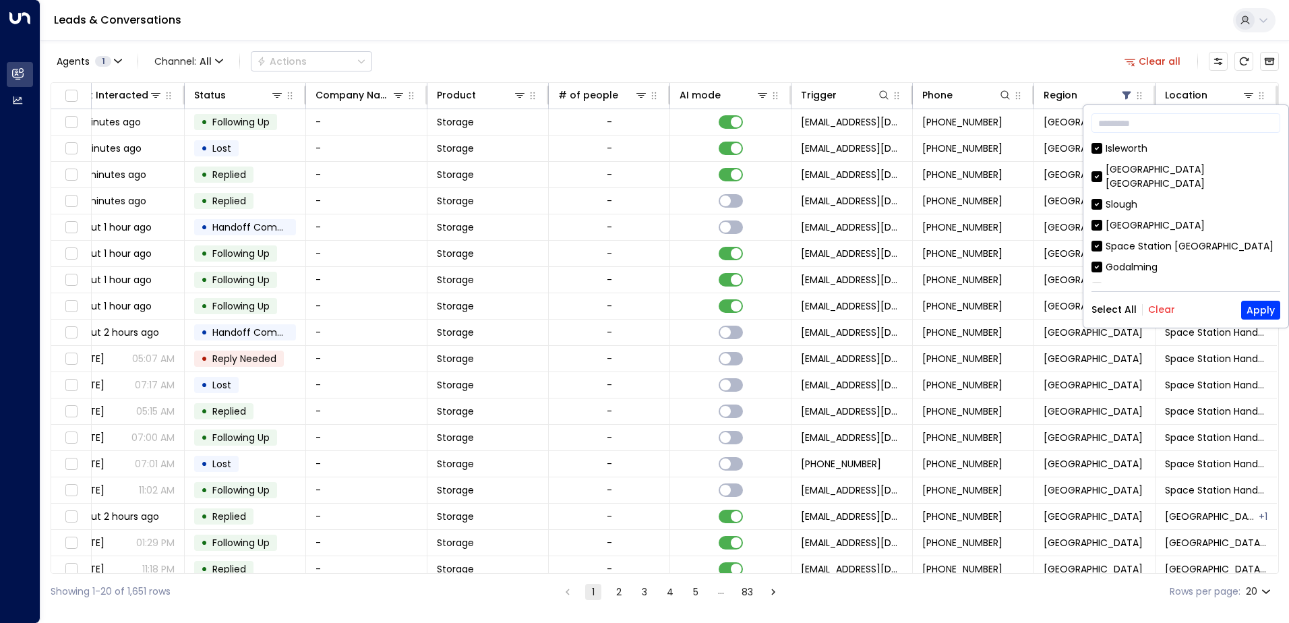
click at [1167, 308] on button "Clear" at bounding box center [1162, 309] width 27 height 11
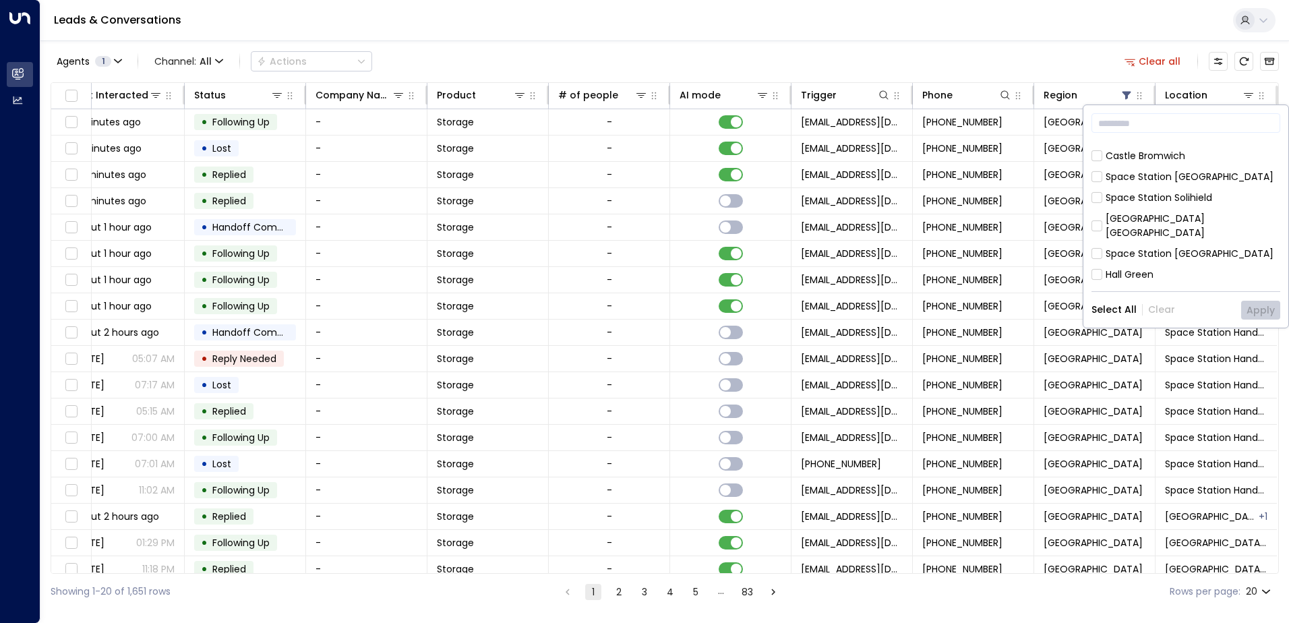
click at [1136, 268] on div "Hall Green" at bounding box center [1130, 275] width 48 height 14
click at [1275, 306] on button "Apply" at bounding box center [1261, 310] width 39 height 19
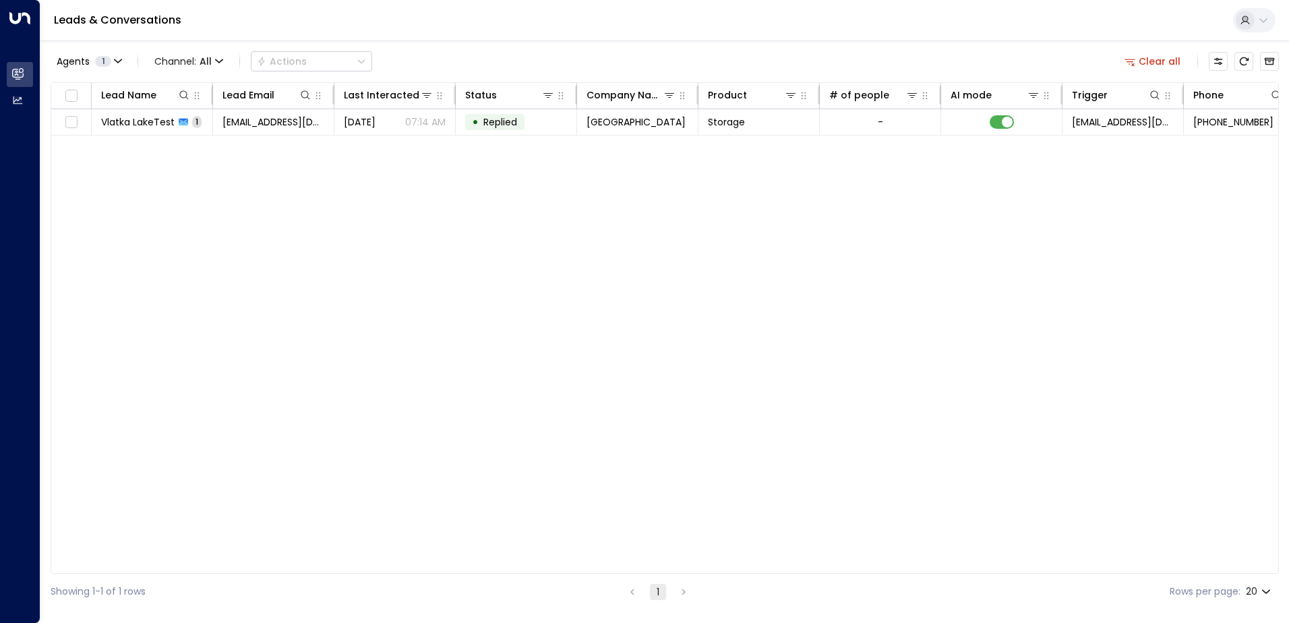
scroll to position [0, 271]
